Goal: Navigation & Orientation: Find specific page/section

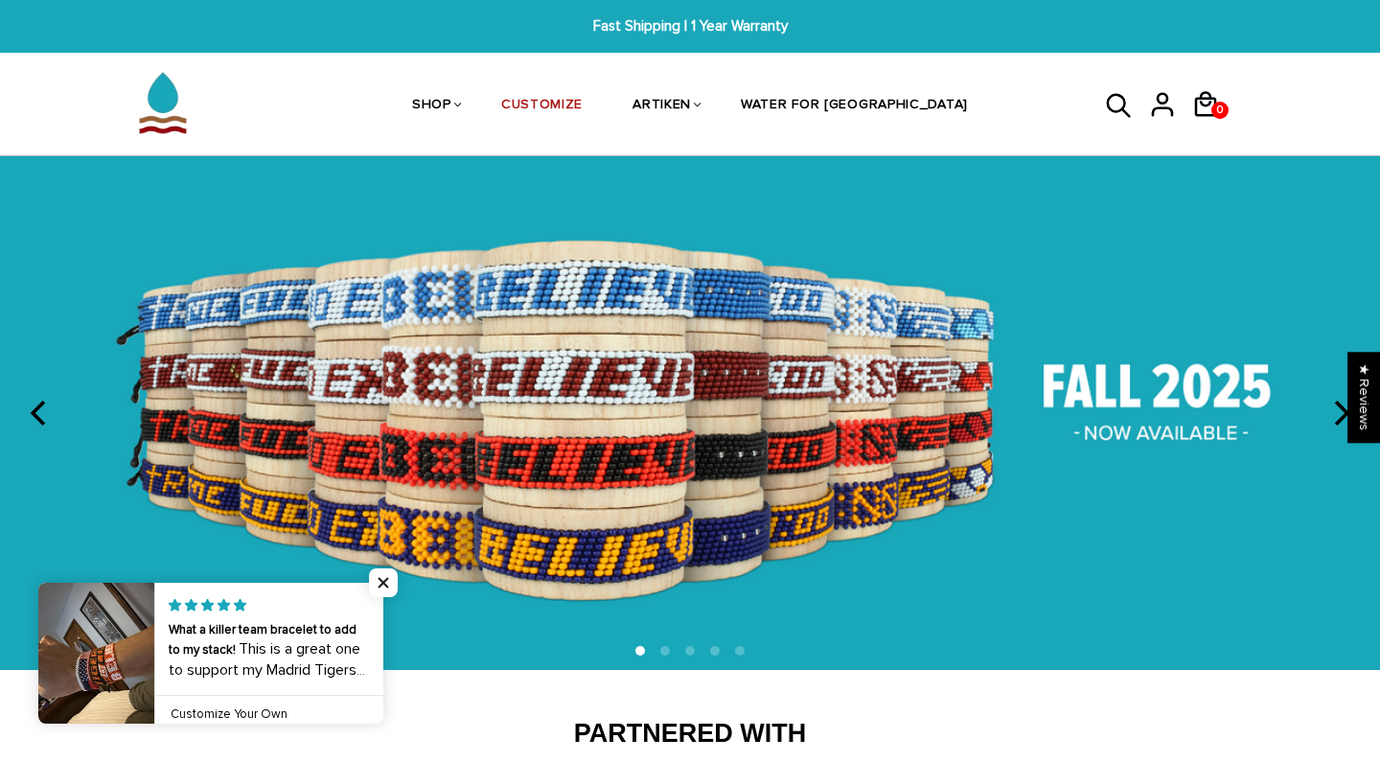
click at [1332, 406] on icon "next" at bounding box center [1339, 413] width 25 height 25
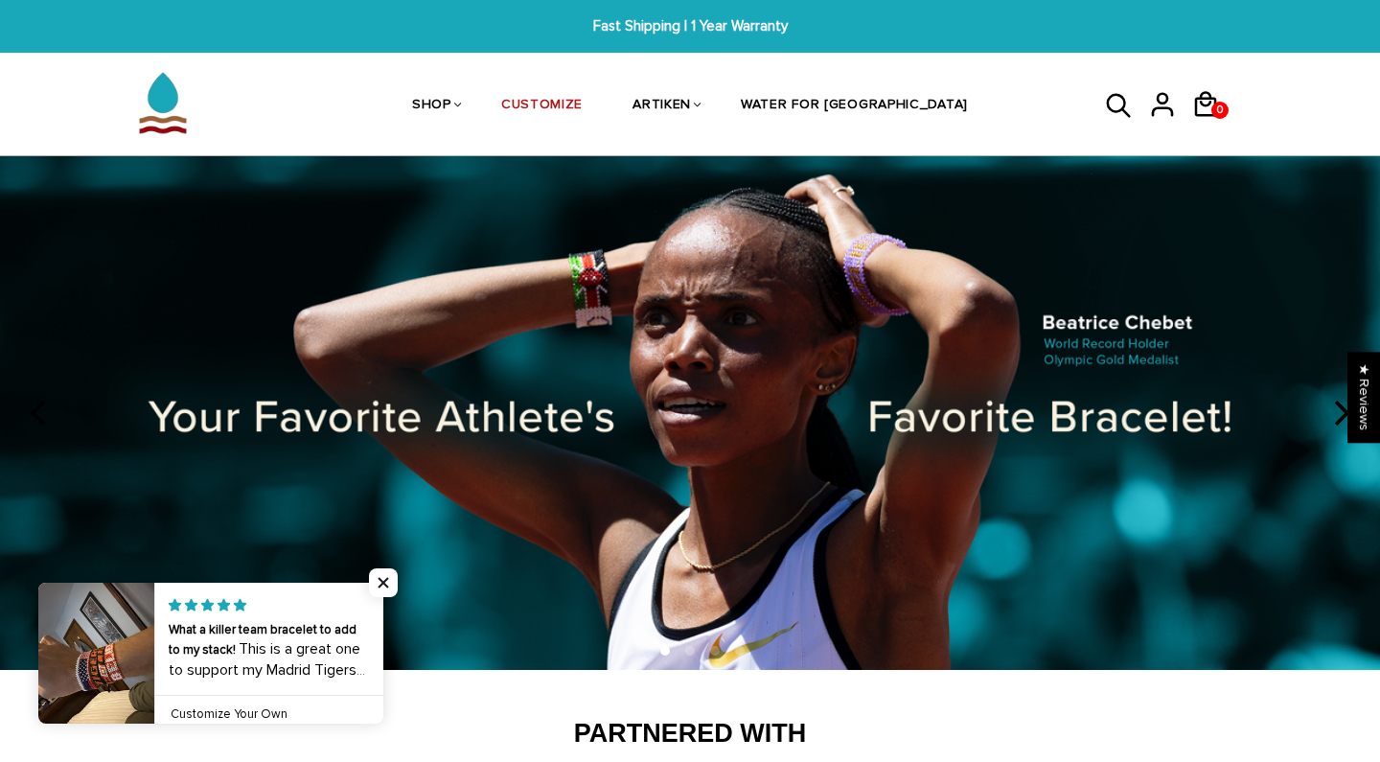
click at [1332, 406] on icon "next" at bounding box center [1339, 413] width 25 height 25
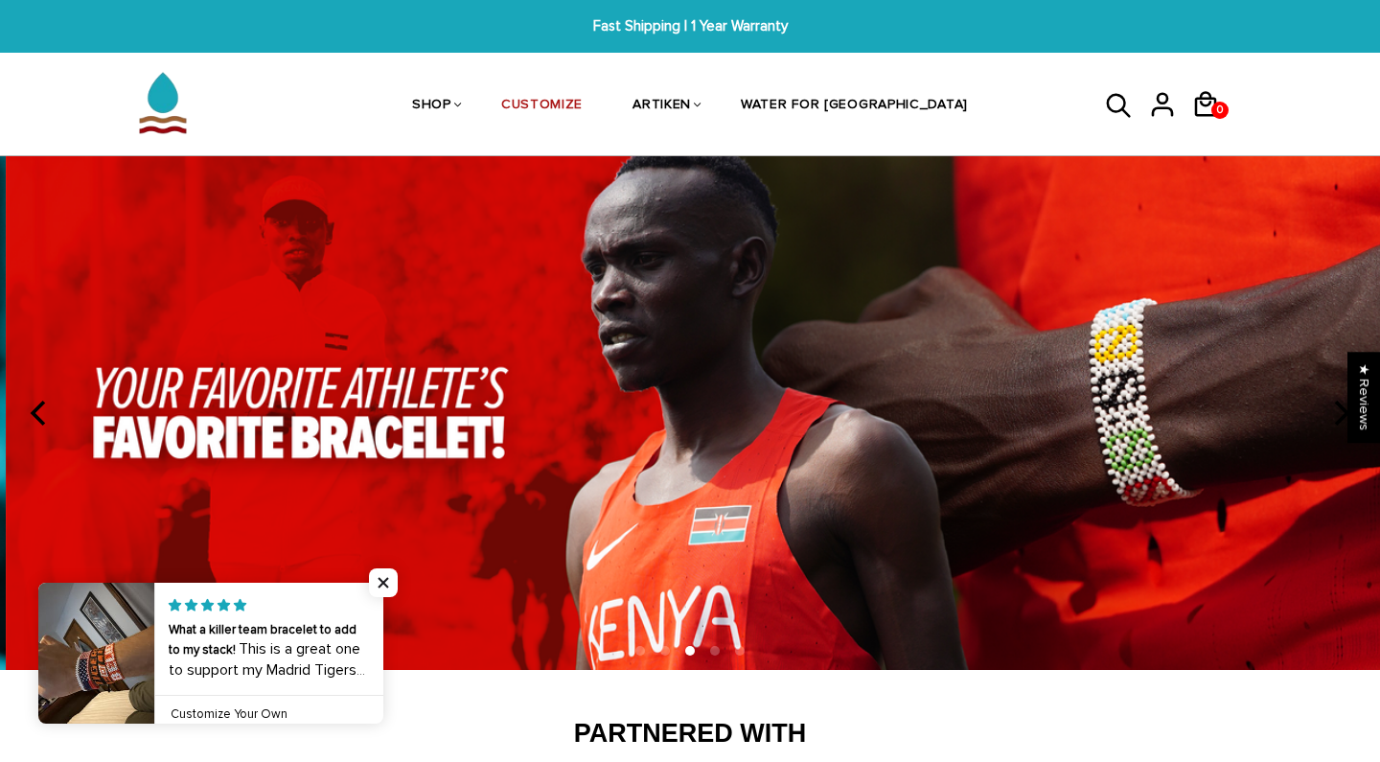
click at [1332, 406] on icon "next" at bounding box center [1339, 413] width 25 height 25
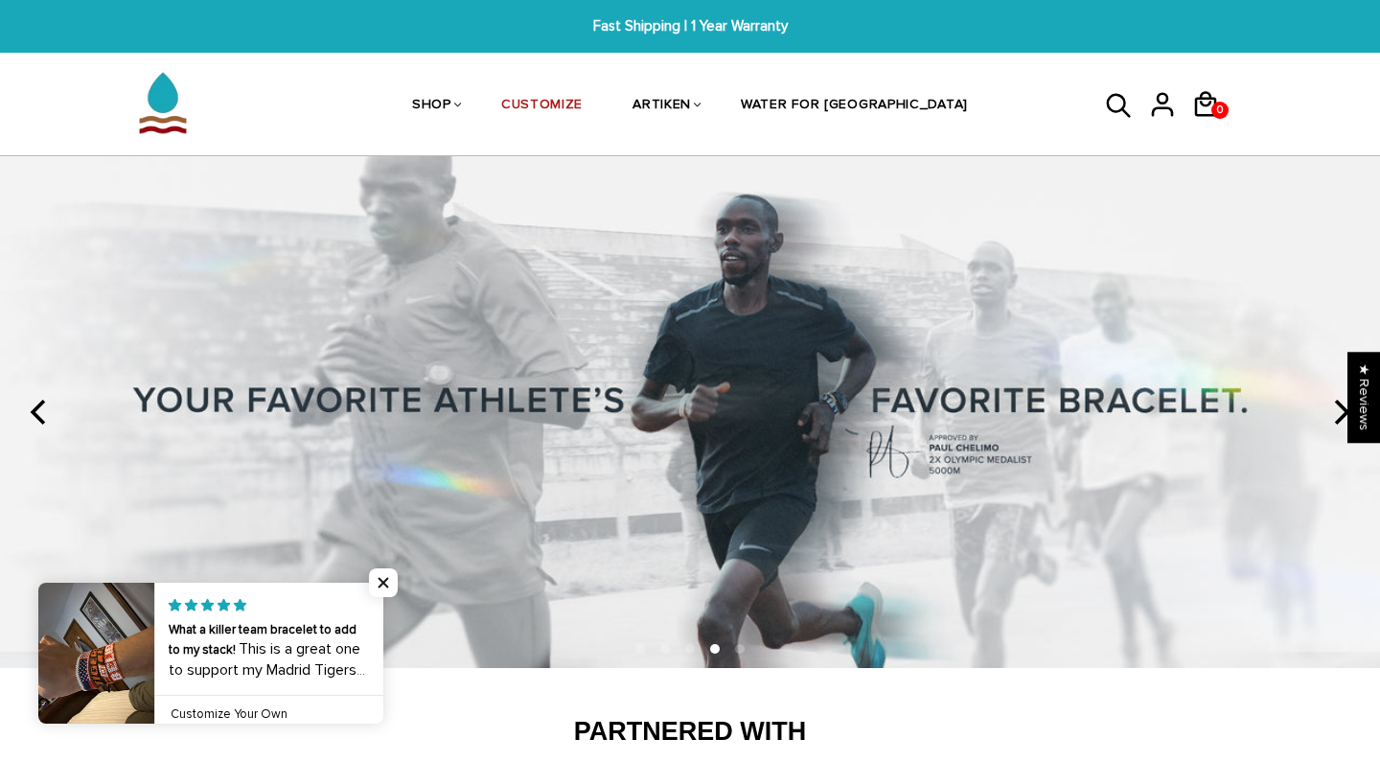
click at [1332, 406] on icon "next" at bounding box center [1339, 412] width 25 height 25
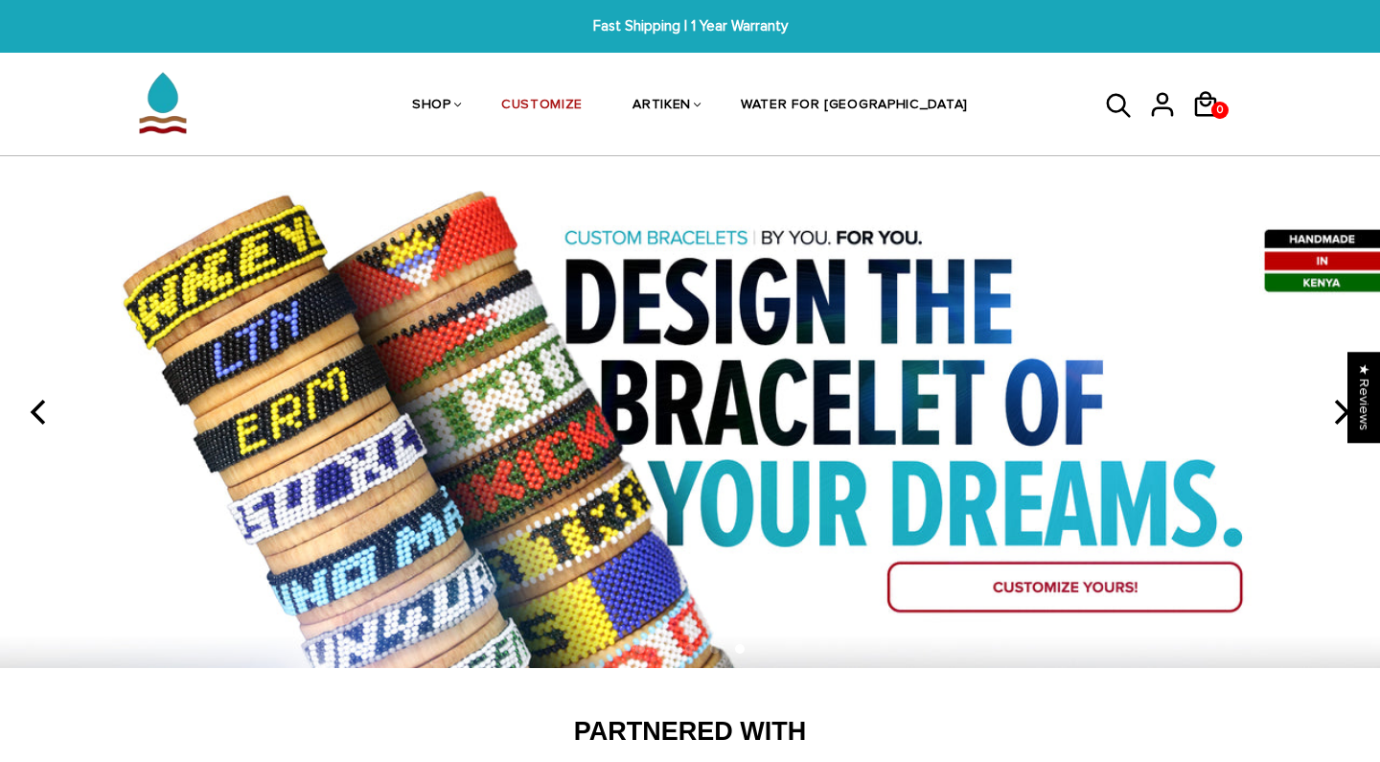
click at [1015, 601] on img at bounding box center [690, 411] width 1380 height 511
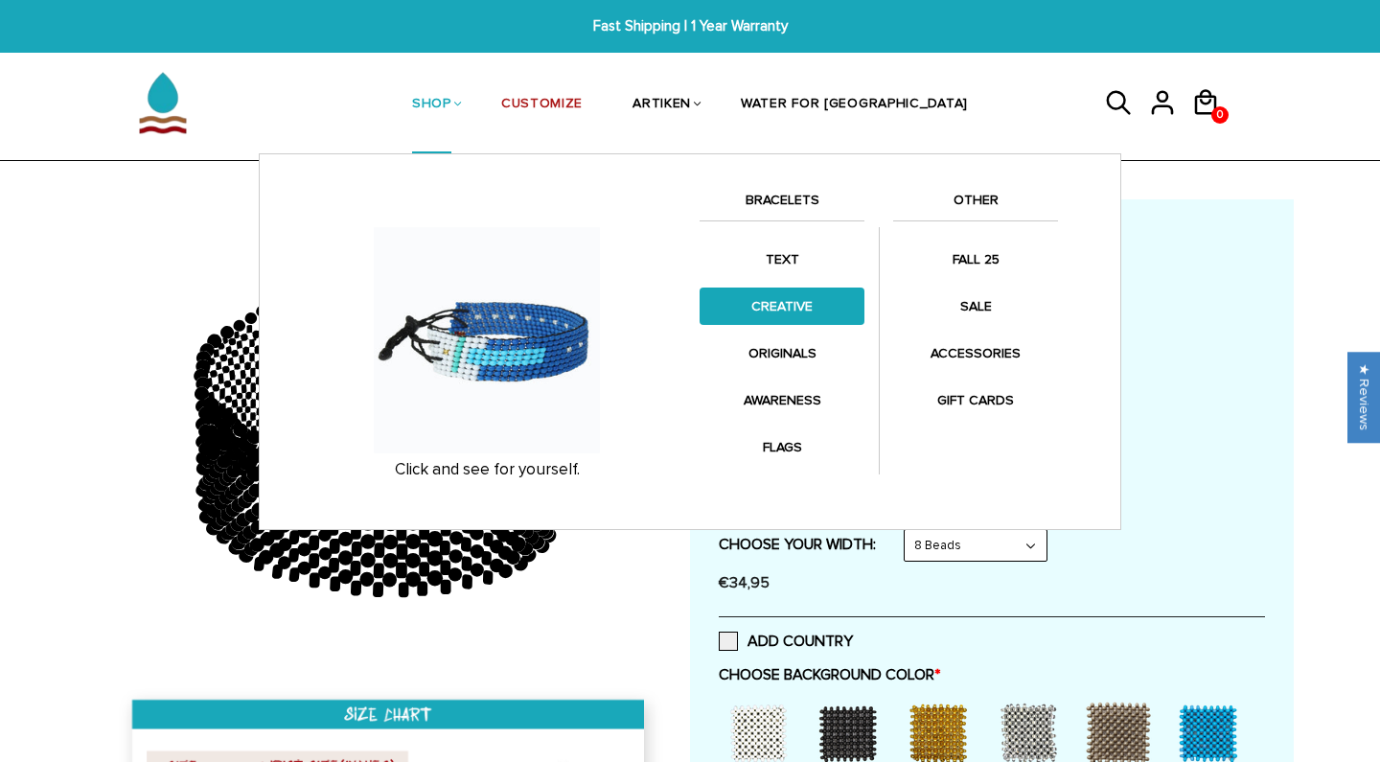
click at [791, 290] on link "CREATIVE" at bounding box center [781, 305] width 165 height 37
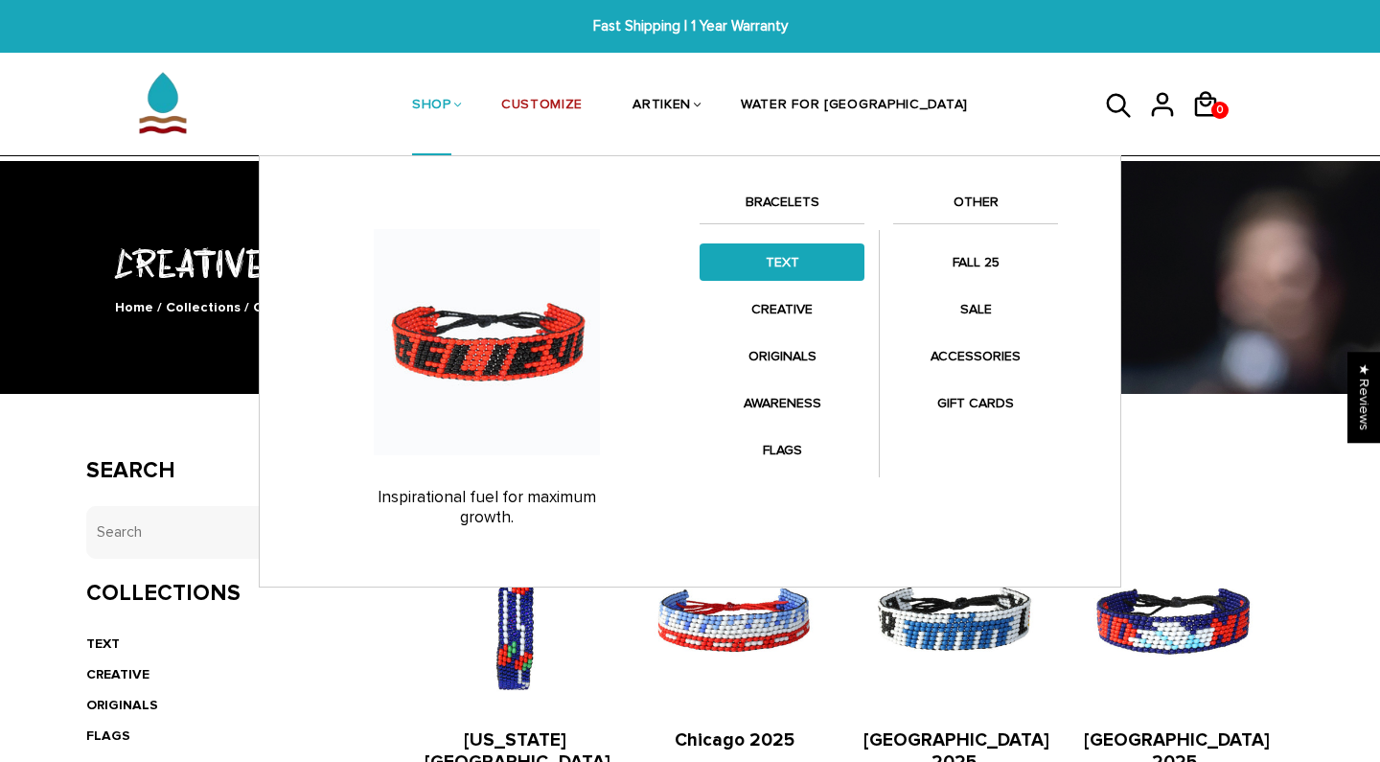
click at [776, 252] on link "TEXT" at bounding box center [781, 261] width 165 height 37
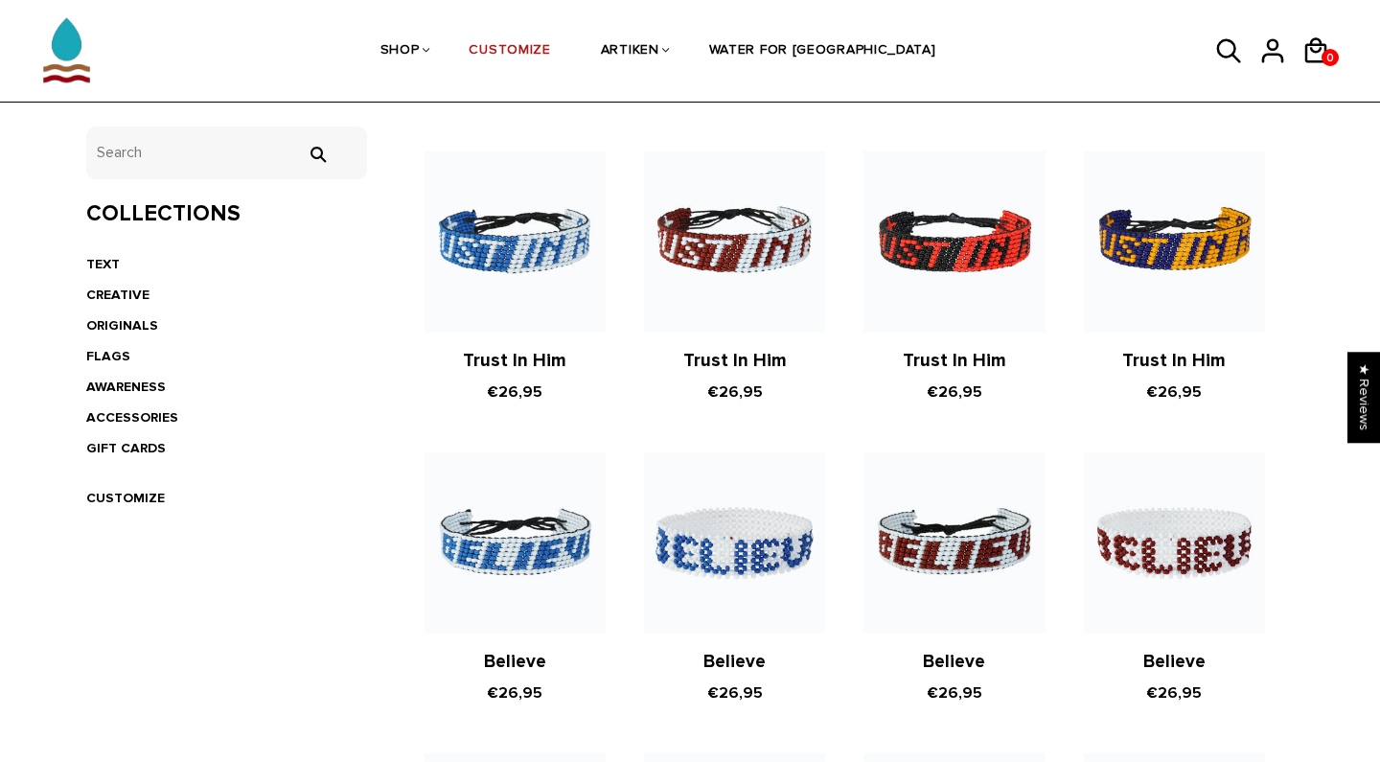
scroll to position [375, 0]
